Goal: Check status: Check status

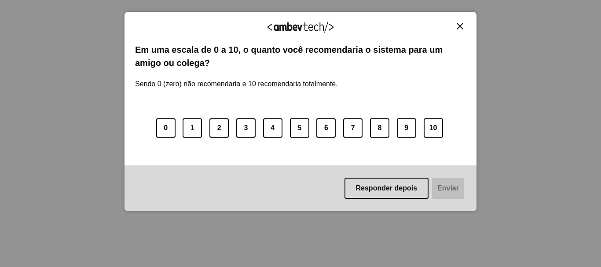
click at [462, 26] on img "Close" at bounding box center [460, 26] width 7 height 7
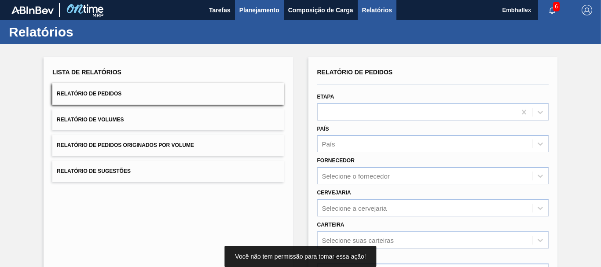
click at [256, 13] on span "Planejamento" at bounding box center [259, 10] width 40 height 11
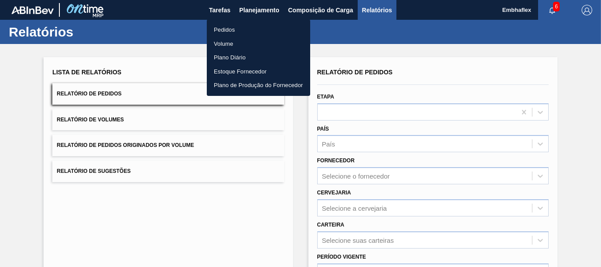
click at [247, 31] on li "Pedidos" at bounding box center [258, 30] width 103 height 14
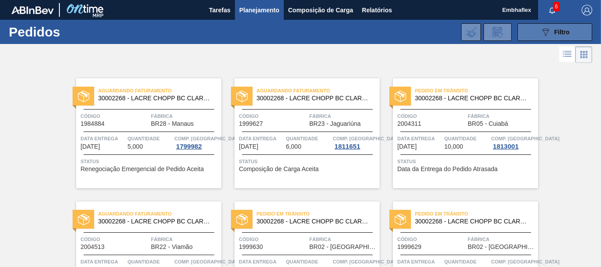
click at [541, 37] on icon "089F7B8B-B2A5-4AFE-B5C0-19BA573D28AC" at bounding box center [546, 32] width 11 height 11
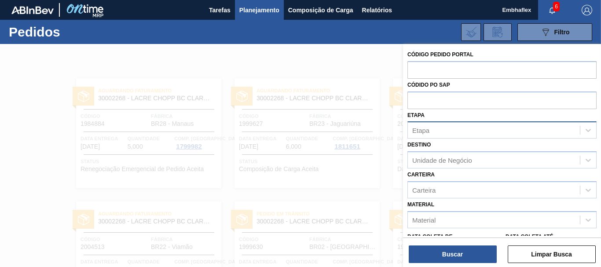
click at [534, 126] on div "Etapa" at bounding box center [494, 130] width 172 height 13
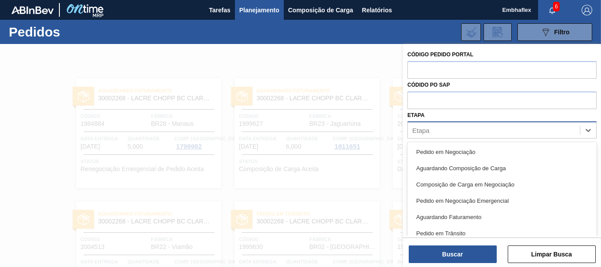
scroll to position [11, 0]
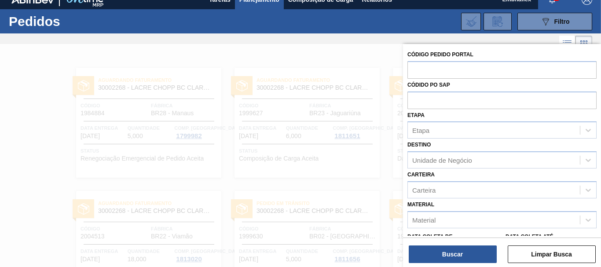
click at [519, 112] on div "Etapa Etapa" at bounding box center [502, 124] width 189 height 30
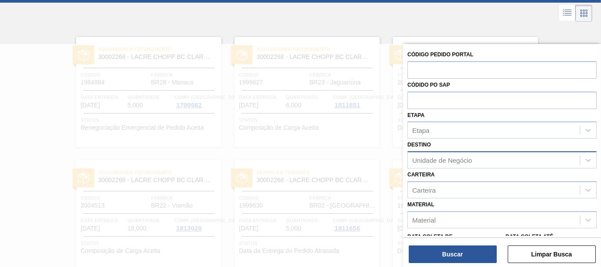
click at [475, 154] on div "Unidade de Negócio" at bounding box center [494, 160] width 172 height 13
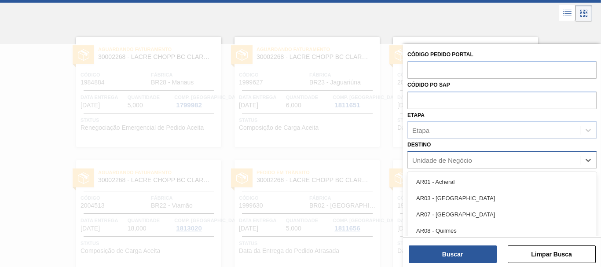
scroll to position [51, 0]
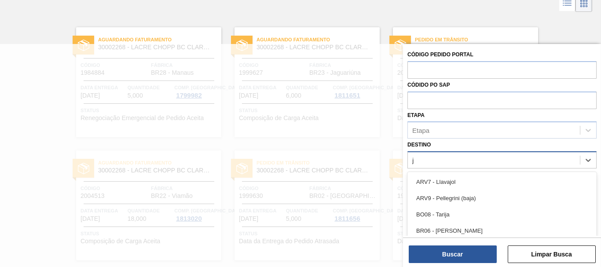
type input "ja"
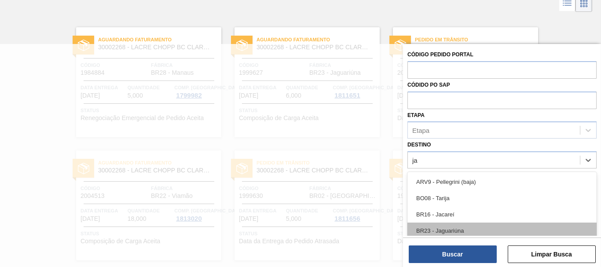
click at [464, 230] on div "BR23 - Jaguariúna" at bounding box center [502, 231] width 189 height 16
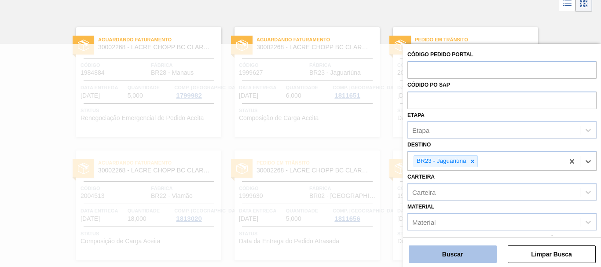
click at [468, 261] on button "Buscar" at bounding box center [453, 255] width 88 height 18
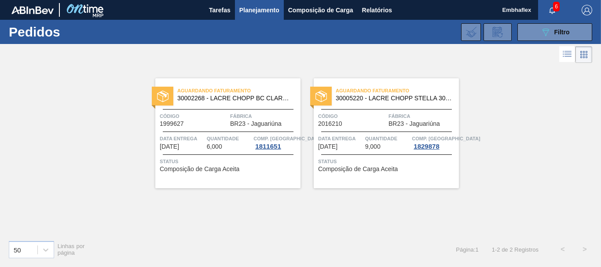
scroll to position [0, 0]
click at [280, 169] on div "Status Composição de Carga Aceita" at bounding box center [229, 164] width 139 height 14
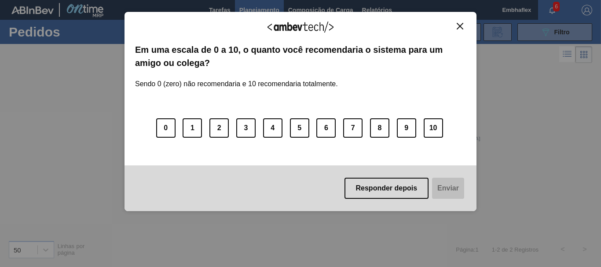
click at [458, 27] on img "Close" at bounding box center [460, 26] width 7 height 7
click at [455, 28] on button "Close" at bounding box center [460, 25] width 12 height 7
